Goal: Information Seeking & Learning: Learn about a topic

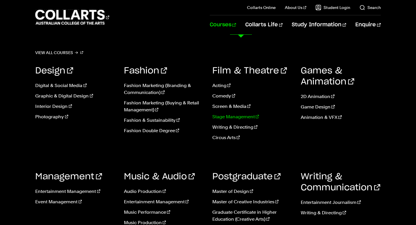
scroll to position [294, 0]
click at [49, 107] on link "Interior Design" at bounding box center [75, 106] width 80 height 7
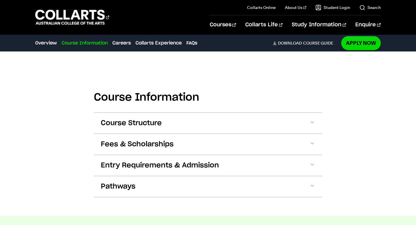
scroll to position [634, 0]
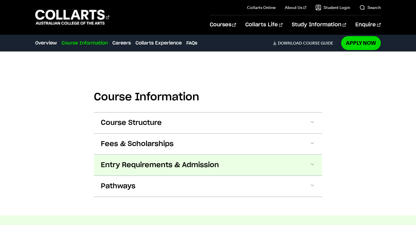
click at [116, 171] on button "Entry Requirements & Admission" at bounding box center [208, 164] width 228 height 21
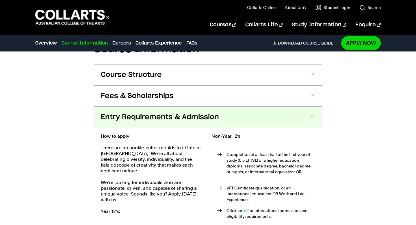
scroll to position [682, 0]
click at [125, 109] on button "Entry Requirements & Admission" at bounding box center [208, 117] width 228 height 21
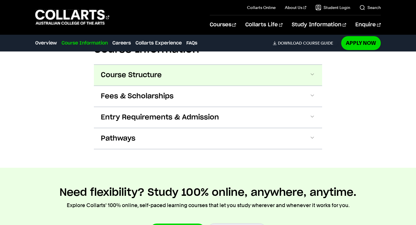
click at [124, 79] on span "Course Structure" at bounding box center [131, 74] width 61 height 9
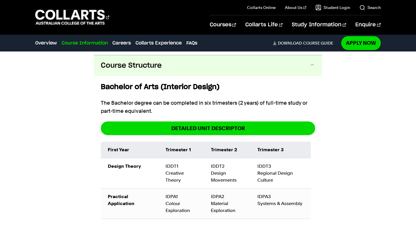
scroll to position [650, 0]
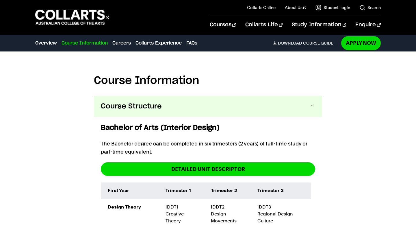
click at [118, 104] on span "Course Structure" at bounding box center [131, 106] width 61 height 9
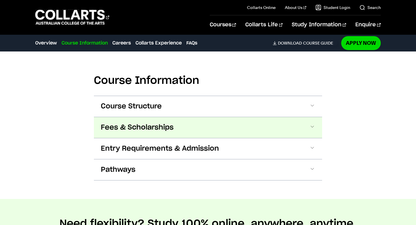
click at [137, 132] on button "Fees & Scholarships" at bounding box center [208, 127] width 228 height 21
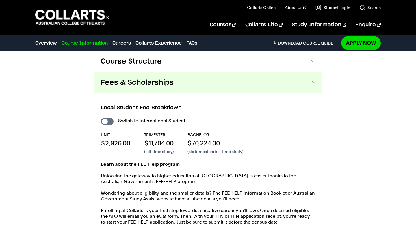
scroll to position [715, 0]
